Goal: Task Accomplishment & Management: Use online tool/utility

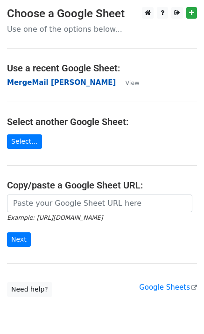
click at [28, 86] on strong "MergeMail [PERSON_NAME]" at bounding box center [61, 82] width 109 height 8
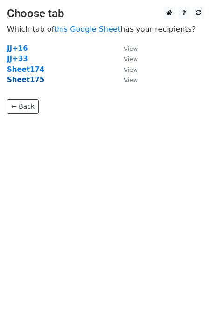
click at [28, 83] on strong "Sheet175" at bounding box center [25, 80] width 37 height 8
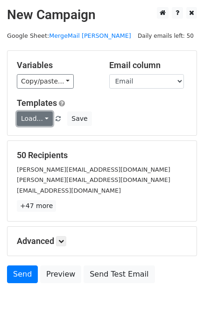
click at [31, 117] on link "Load..." at bounding box center [35, 119] width 36 height 14
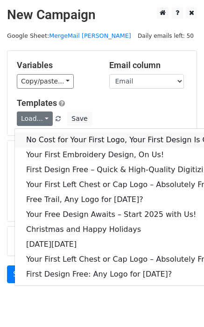
click at [44, 137] on link "No Cost for Your First Logo, Your First Design Is On Us!" at bounding box center [127, 139] width 224 height 15
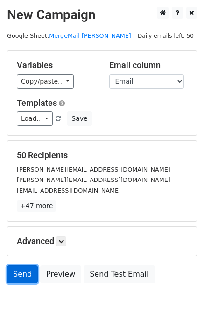
click at [27, 275] on link "Send" at bounding box center [22, 274] width 31 height 18
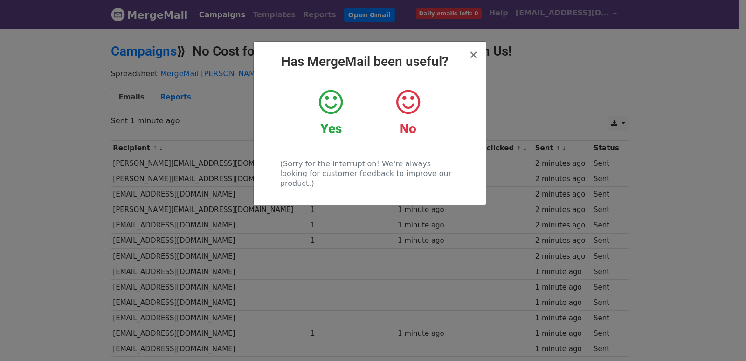
click at [228, 197] on div "× Has MergeMail been useful? Yes No (Sorry for the interruption! We're always l…" at bounding box center [373, 194] width 746 height 333
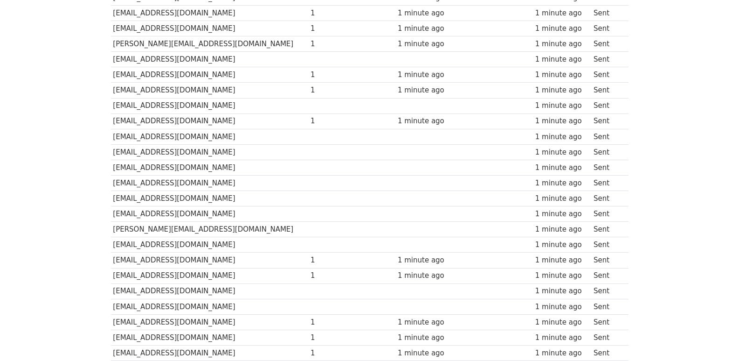
scroll to position [649, 0]
